Goal: Navigation & Orientation: Find specific page/section

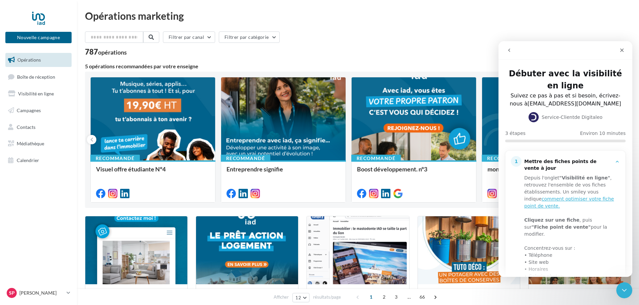
click at [623, 16] on div "Opérations marketing" at bounding box center [358, 16] width 546 height 10
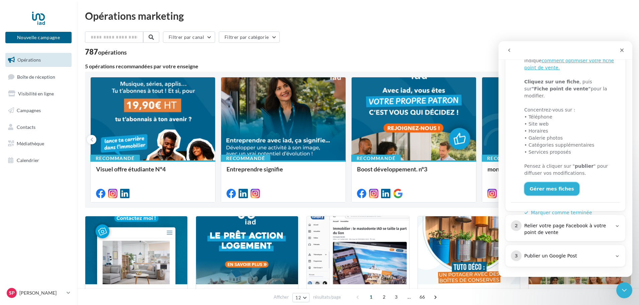
click at [547, 182] on link "Gérer mes fiches" at bounding box center [551, 188] width 55 height 13
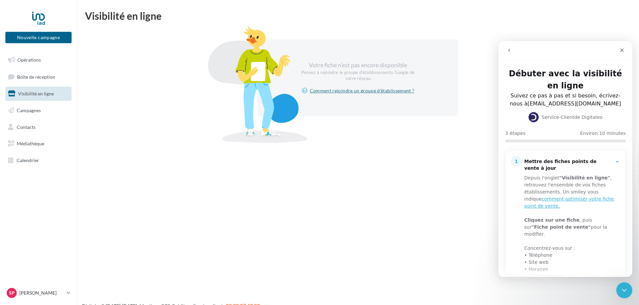
click at [354, 89] on link "Comment rejoindre un groupe d'établissement ?" at bounding box center [358, 91] width 113 height 8
click at [535, 196] on link "comment optimiser votre fiche point de vente." at bounding box center [569, 202] width 90 height 12
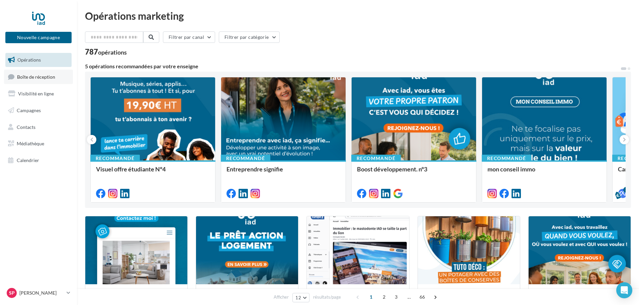
click at [37, 76] on span "Boîte de réception" at bounding box center [36, 77] width 38 height 6
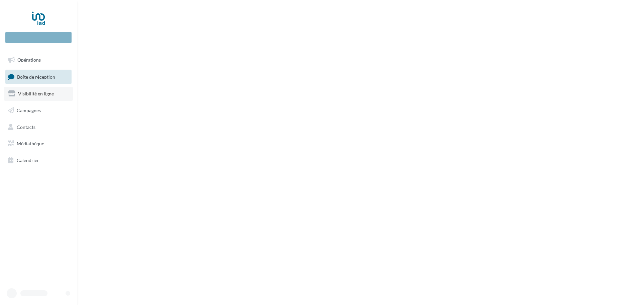
click at [36, 93] on span "Visibilité en ligne" at bounding box center [36, 94] width 36 height 6
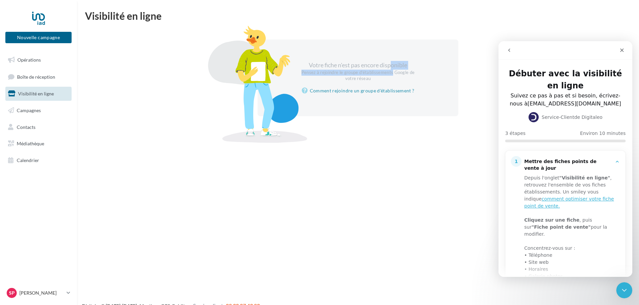
drag, startPoint x: 360, startPoint y: 74, endPoint x: 355, endPoint y: 63, distance: 11.8
click at [355, 63] on div "Votre fiche n'est pas encore disponible Pensez à rejoindre le groupe d'établiss…" at bounding box center [357, 71] width 115 height 20
click at [353, 89] on link "Comment rejoindre un groupe d'établissement ?" at bounding box center [358, 91] width 113 height 8
click at [32, 110] on span "Campagnes" at bounding box center [29, 110] width 24 height 6
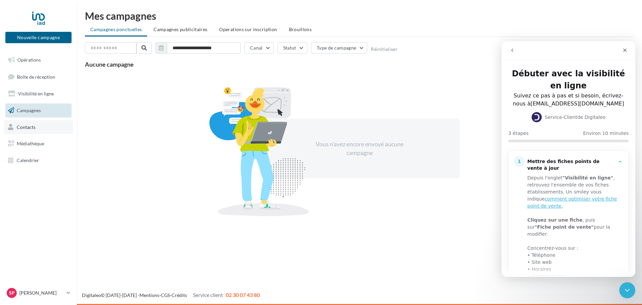
click at [13, 128] on icon at bounding box center [11, 127] width 6 height 9
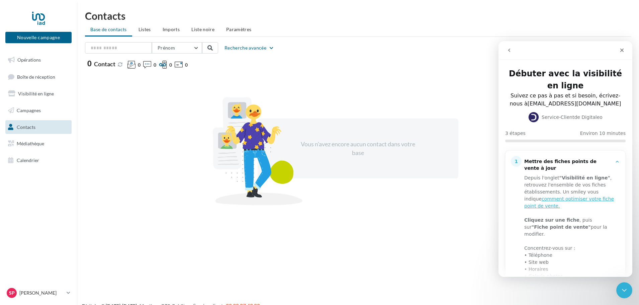
click at [38, 134] on ul "Opérations Boîte de réception Visibilité en ligne Campagnes Contacts Médiathèqu…" at bounding box center [39, 110] width 72 height 120
click at [36, 142] on span "Médiathèque" at bounding box center [30, 143] width 27 height 6
